Goal: Task Accomplishment & Management: Manage account settings

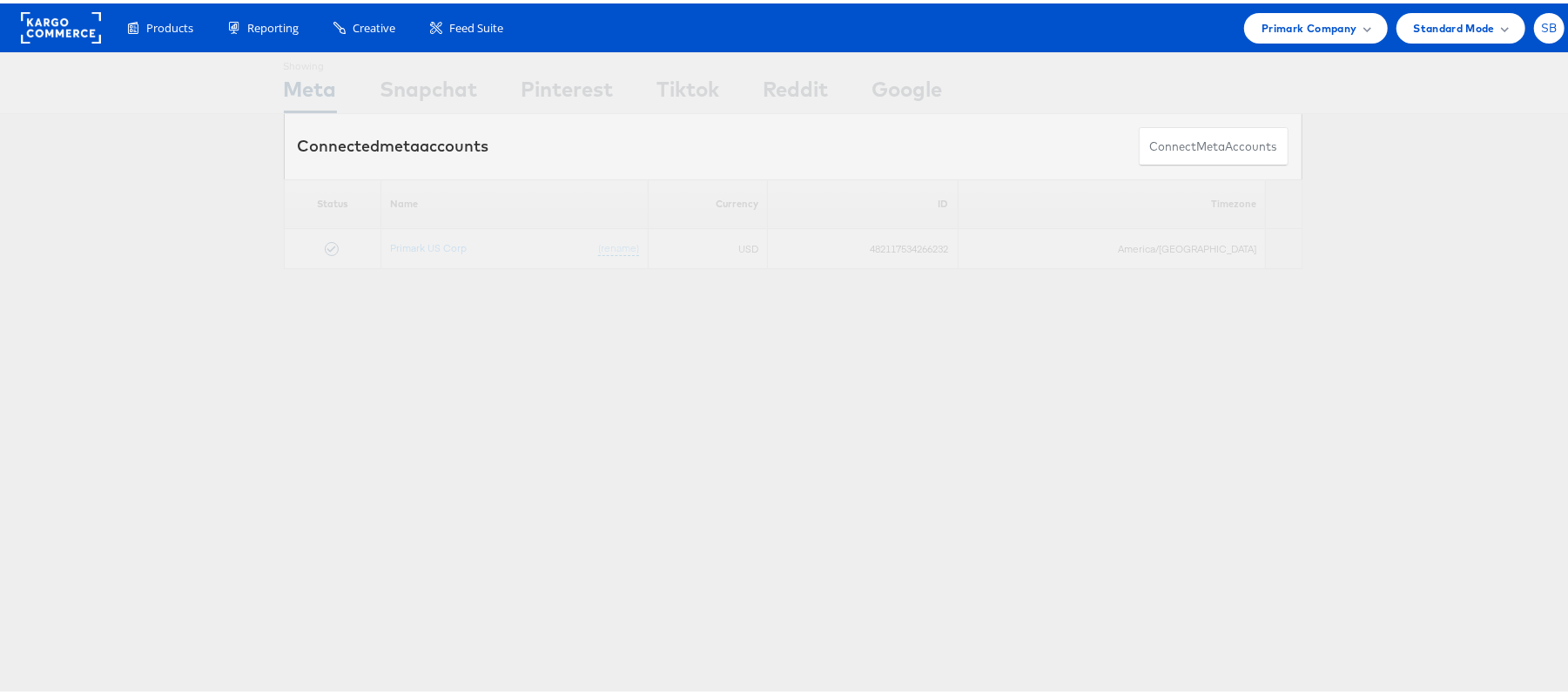
click at [1534, 30] on div "SB" at bounding box center [1549, 25] width 31 height 31
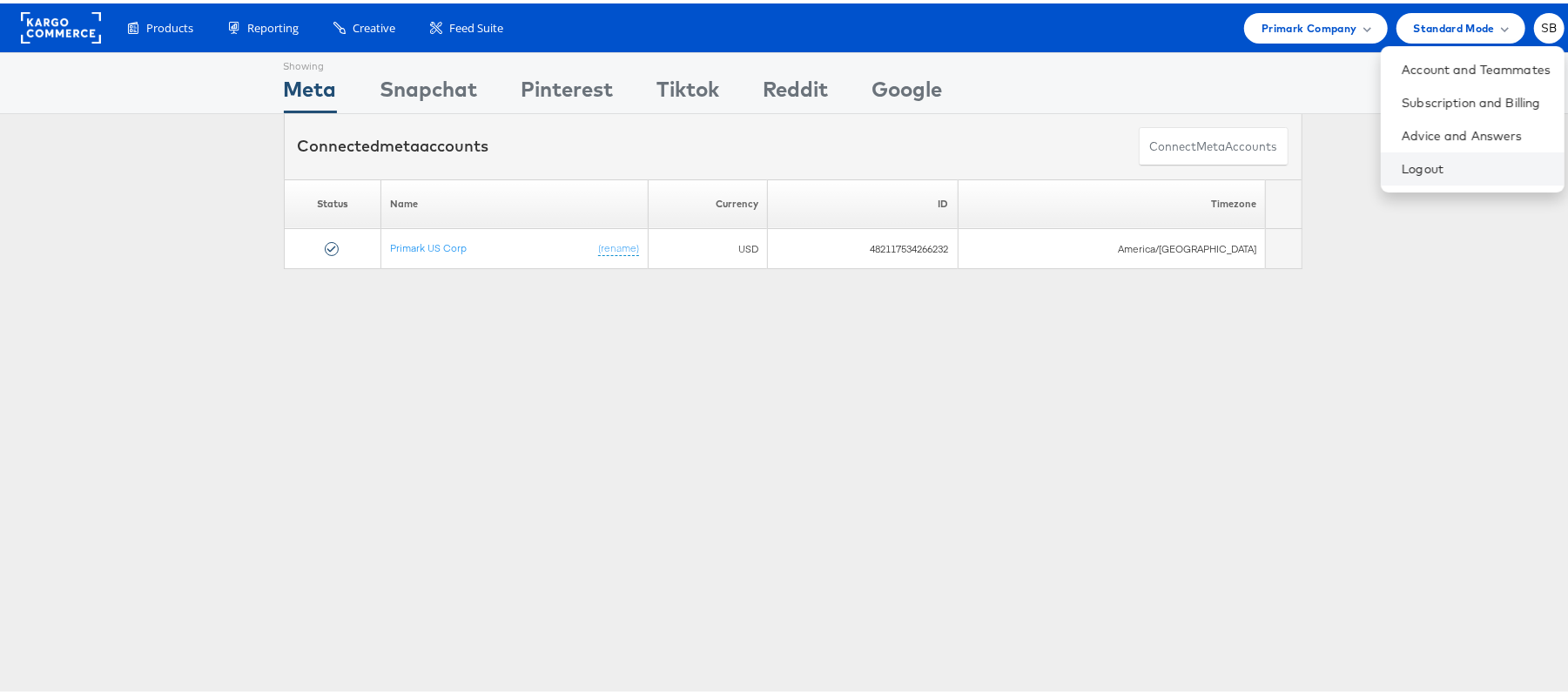
click at [1415, 154] on li "Logout" at bounding box center [1472, 165] width 184 height 33
click at [1402, 171] on link "Logout" at bounding box center [1476, 165] width 149 height 17
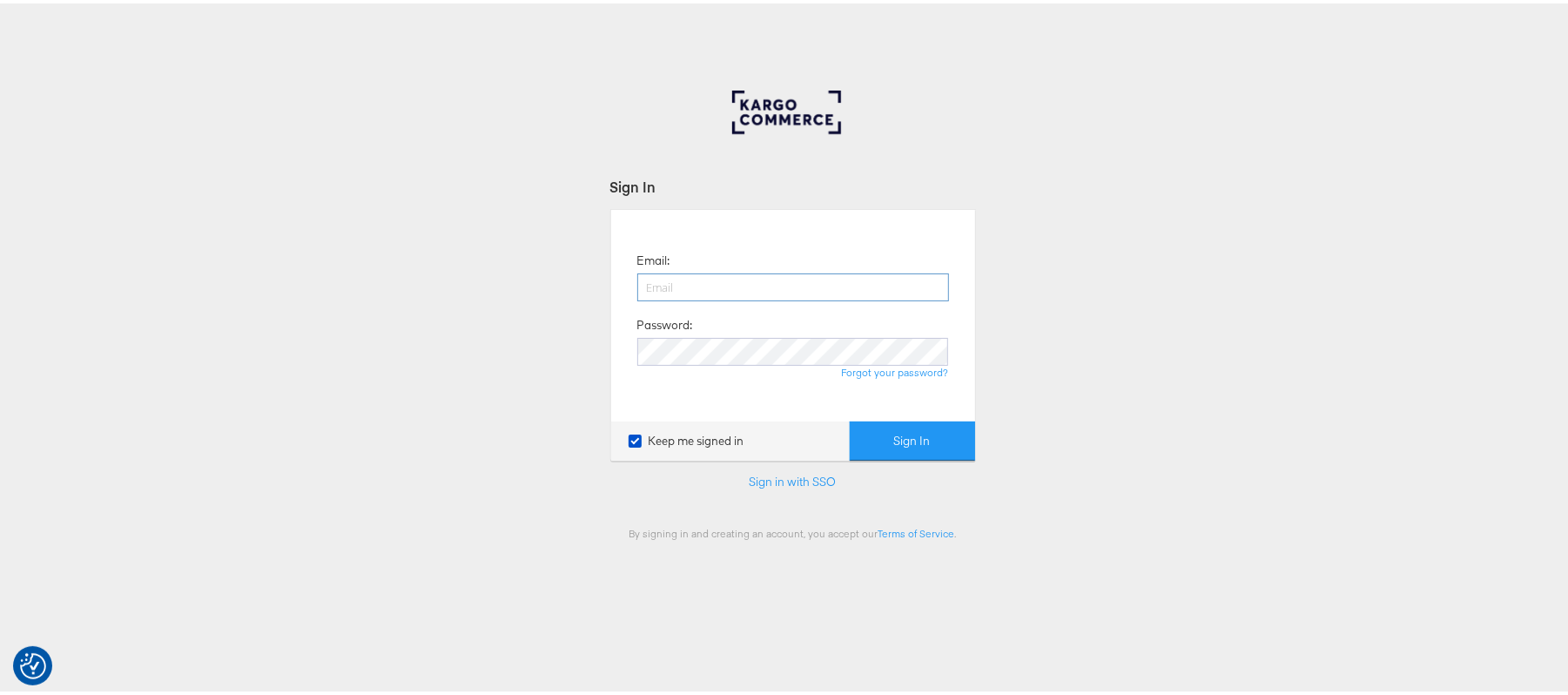
click at [746, 293] on input "email" at bounding box center [792, 283] width 311 height 28
paste input "subodh.verma@kargo.com"
type input "subodh.verma@kargo.com"
click at [907, 437] on button "Sign In" at bounding box center [912, 437] width 125 height 39
